Goal: Transaction & Acquisition: Subscribe to service/newsletter

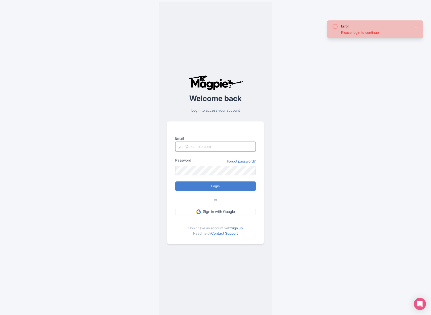
click at [215, 145] on input "Email" at bounding box center [215, 147] width 81 height 10
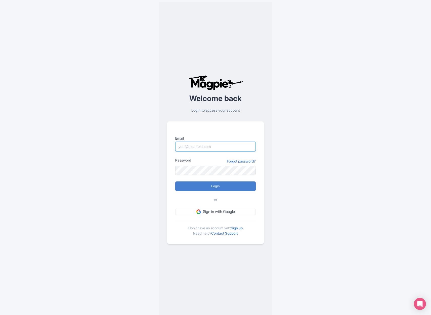
type input "info@thethaipass.com"
click at [234, 187] on input "Login" at bounding box center [215, 186] width 81 height 10
type input "Logging in..."
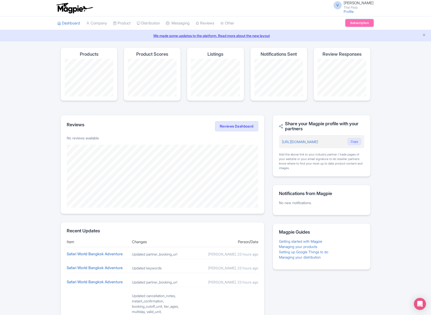
click at [353, 23] on link "Subscription" at bounding box center [359, 23] width 28 height 8
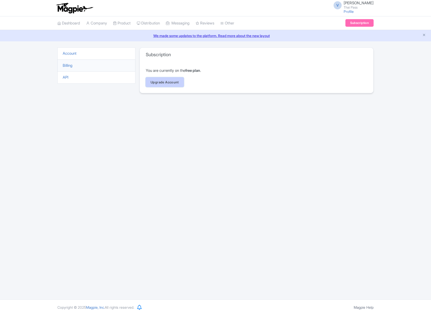
click at [170, 81] on link "Upgrade Account" at bounding box center [165, 82] width 38 height 10
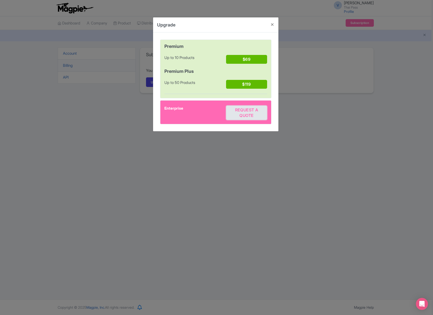
click at [240, 114] on span "Request a quote" at bounding box center [246, 112] width 23 height 10
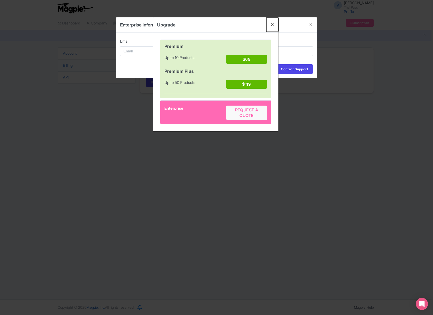
click at [272, 26] on button "Close" at bounding box center [272, 24] width 12 height 14
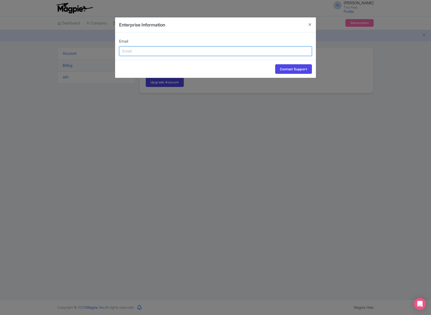
click at [256, 53] on input "Email" at bounding box center [215, 51] width 193 height 10
click at [309, 22] on button "Close" at bounding box center [310, 24] width 12 height 14
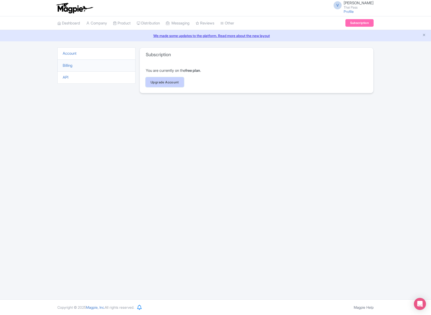
click at [174, 80] on link "Upgrade Account" at bounding box center [165, 82] width 38 height 10
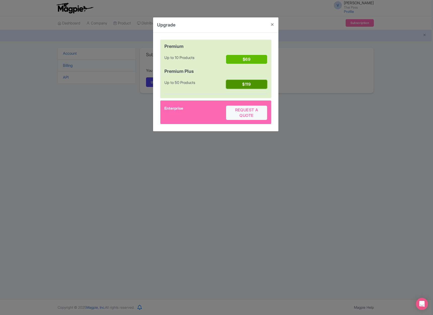
click at [248, 82] on button "$119" at bounding box center [246, 84] width 41 height 9
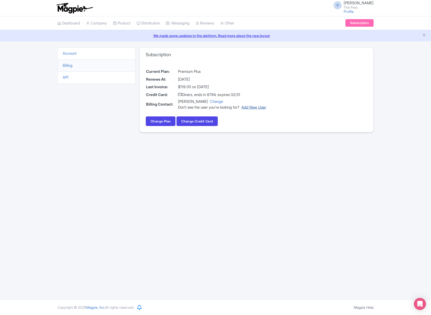
click at [264, 106] on link "Add New User" at bounding box center [253, 107] width 25 height 5
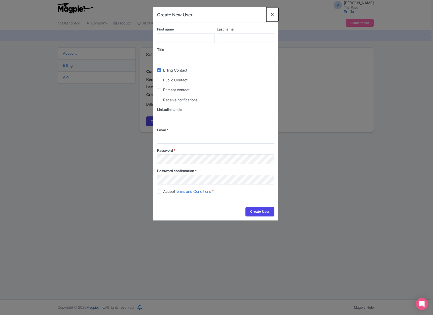
click at [271, 13] on button "Close" at bounding box center [272, 14] width 12 height 14
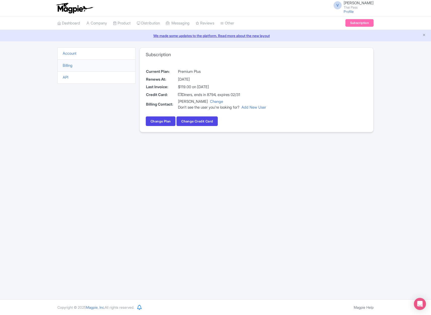
click at [388, 102] on div "Success You have successfully subscribed to "Premium Plus" plan Account Billing…" at bounding box center [215, 92] width 431 height 91
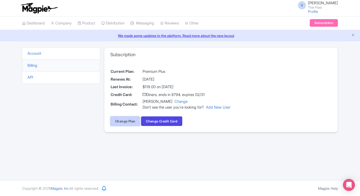
click at [127, 125] on link "Change Plan" at bounding box center [125, 121] width 30 height 10
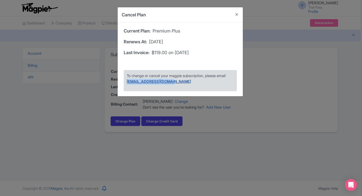
drag, startPoint x: 177, startPoint y: 81, endPoint x: 128, endPoint y: 83, distance: 49.1
click at [128, 83] on p "To change or cancel your magpie subscription, please email support@magpie.travel" at bounding box center [180, 78] width 107 height 11
copy link "support@magpie.travel"
click at [236, 14] on button "Close" at bounding box center [237, 14] width 12 height 14
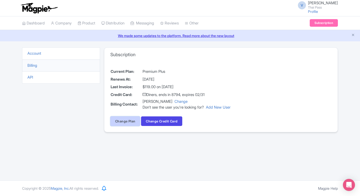
click at [135, 121] on link "Change Plan" at bounding box center [125, 121] width 30 height 10
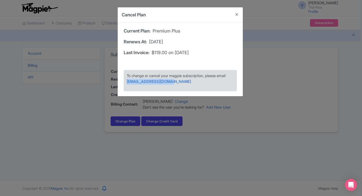
click at [180, 82] on p "To change or cancel your magpie subscription, please email support@magpie.travel" at bounding box center [180, 78] width 107 height 11
drag, startPoint x: 180, startPoint y: 82, endPoint x: 122, endPoint y: 82, distance: 57.9
click at [122, 82] on div "To change or cancel your magpie subscription, please email support@magpie.travel" at bounding box center [180, 80] width 123 height 31
